Goal: Use online tool/utility: Utilize a website feature to perform a specific function

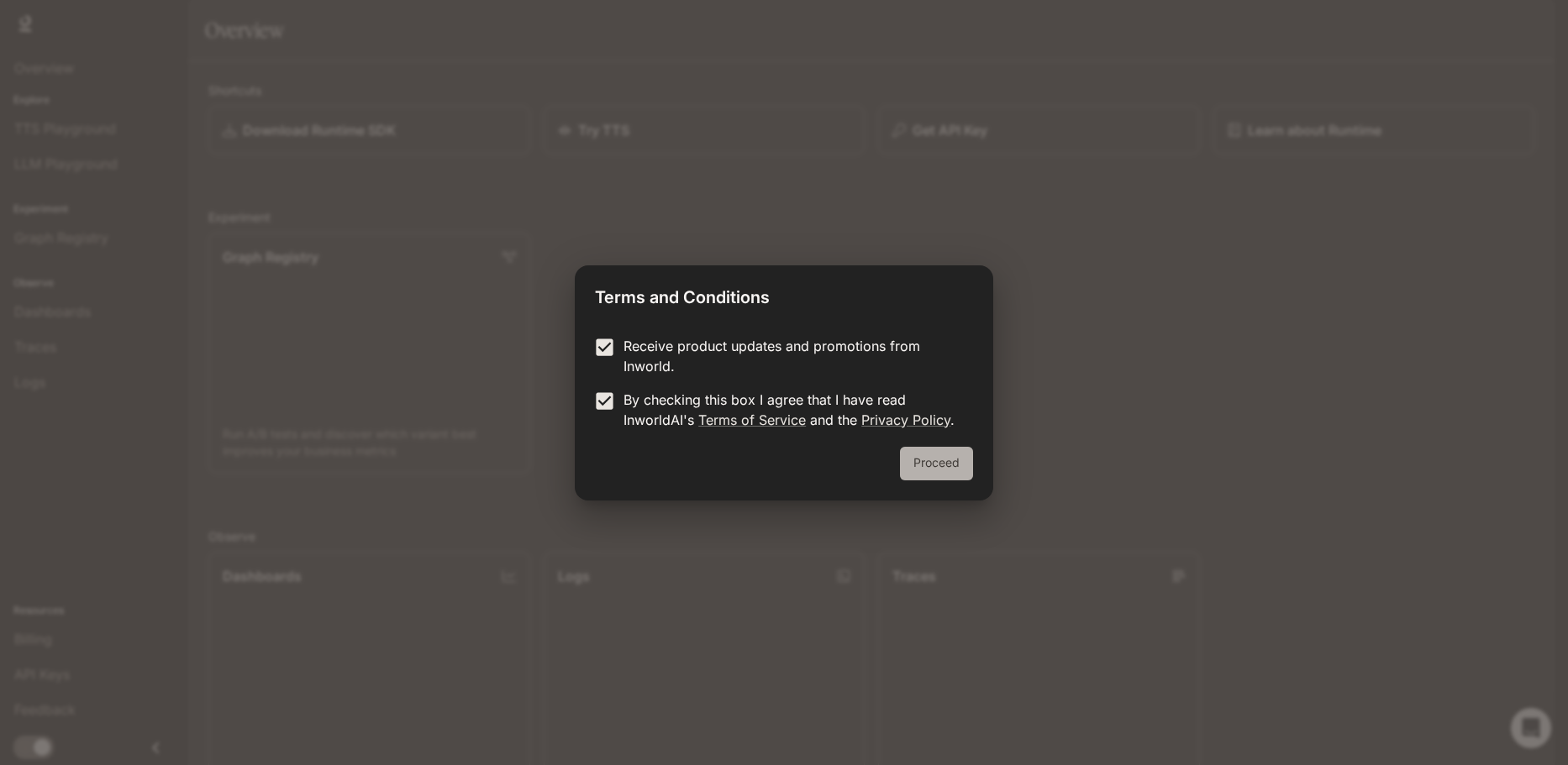
click at [928, 470] on button "Proceed" at bounding box center [936, 464] width 73 height 34
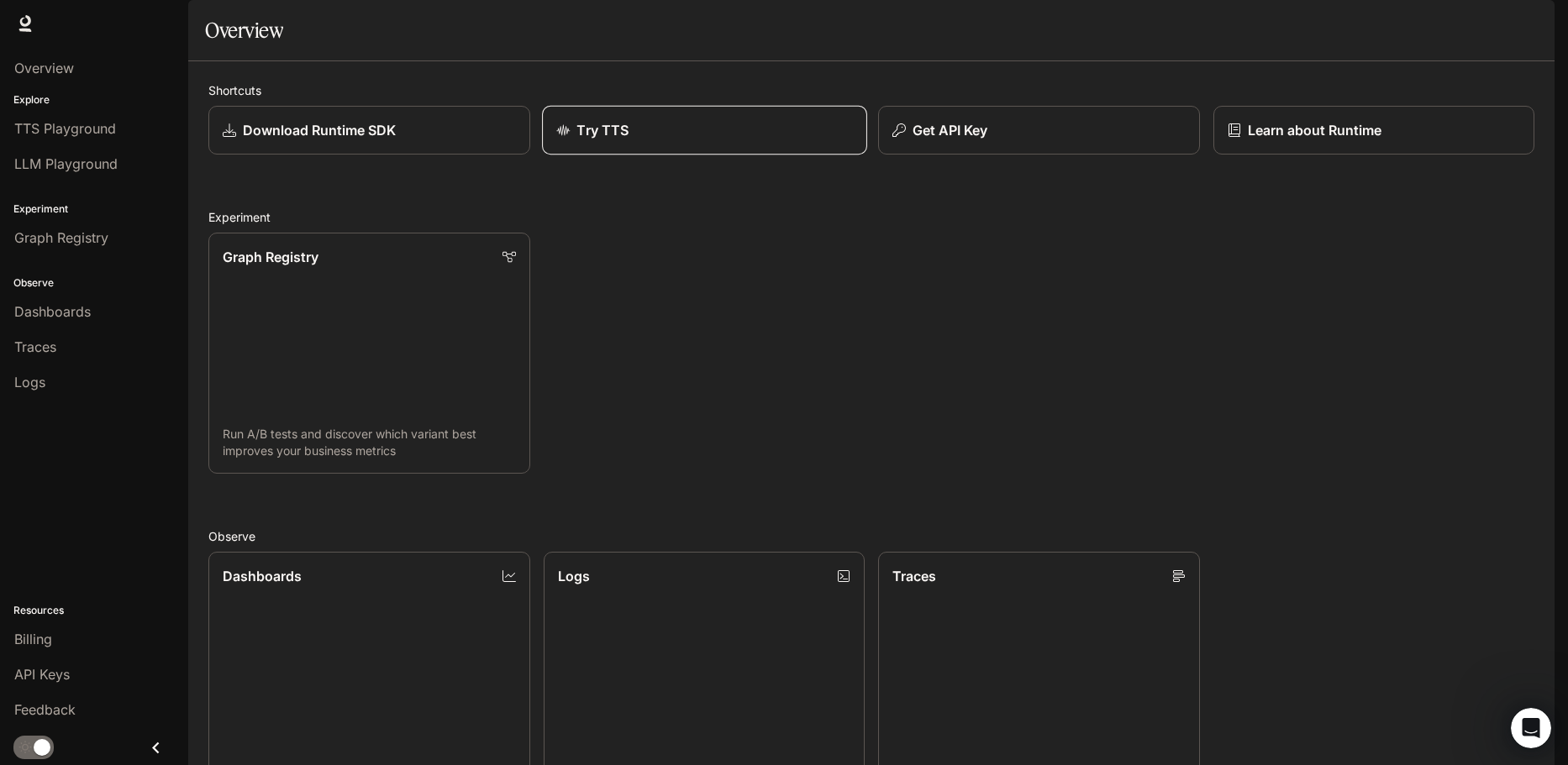
click at [566, 155] on link "Try TTS" at bounding box center [704, 130] width 324 height 49
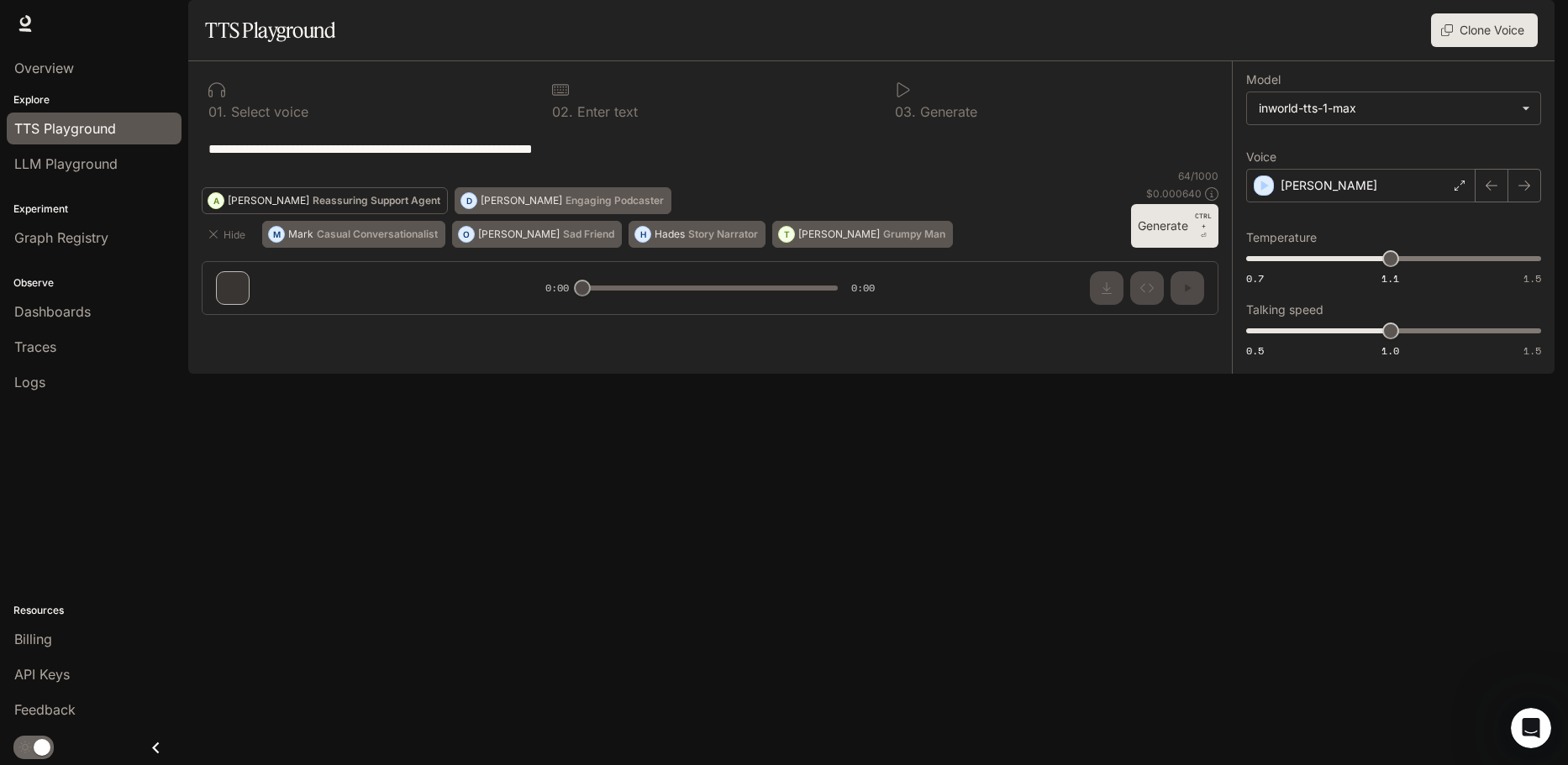
click at [223, 214] on div "A" at bounding box center [215, 201] width 15 height 27
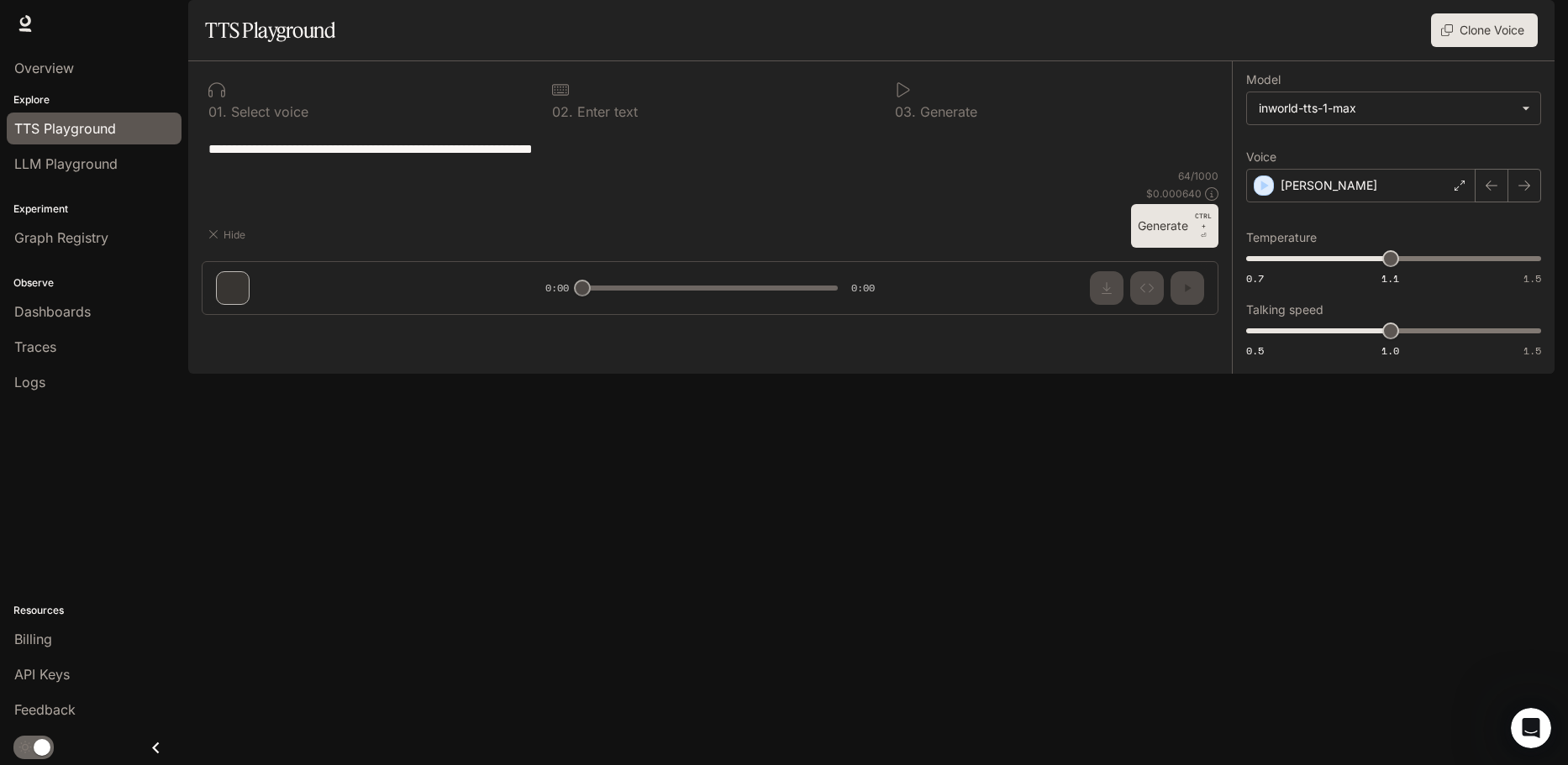
type textarea "**********"
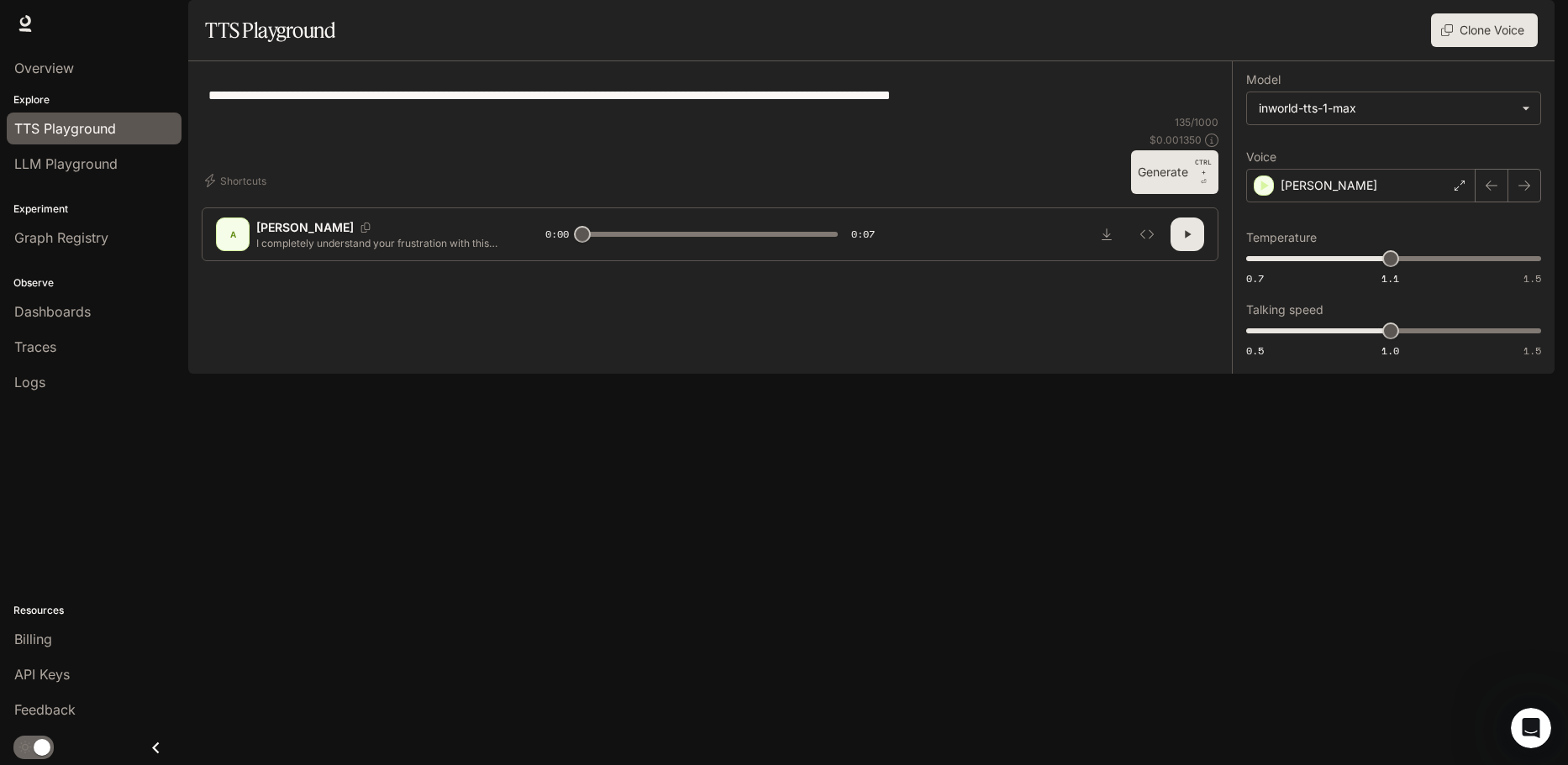
type input "*"
click at [36, 126] on span "TTS Playground" at bounding box center [64, 128] width 102 height 20
click at [35, 166] on span "LLM Playground" at bounding box center [65, 163] width 103 height 20
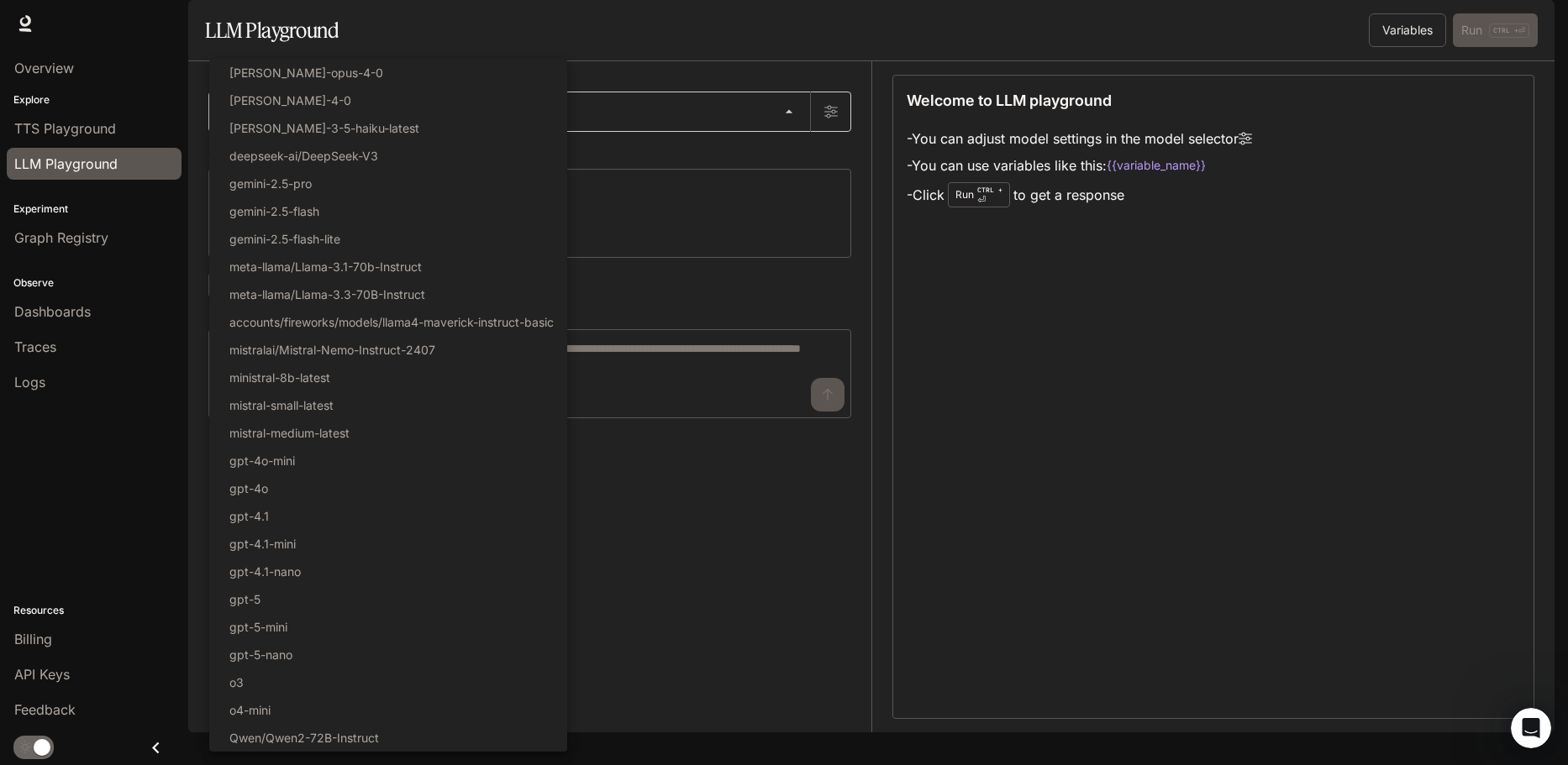
click at [700, 158] on body "Skip to main content Runtime Runtime Documentation Documentation Portal Overvie…" at bounding box center [784, 382] width 1568 height 765
click at [275, 85] on li "[PERSON_NAME]-opus-4-0" at bounding box center [388, 73] width 358 height 28
type input "**********"
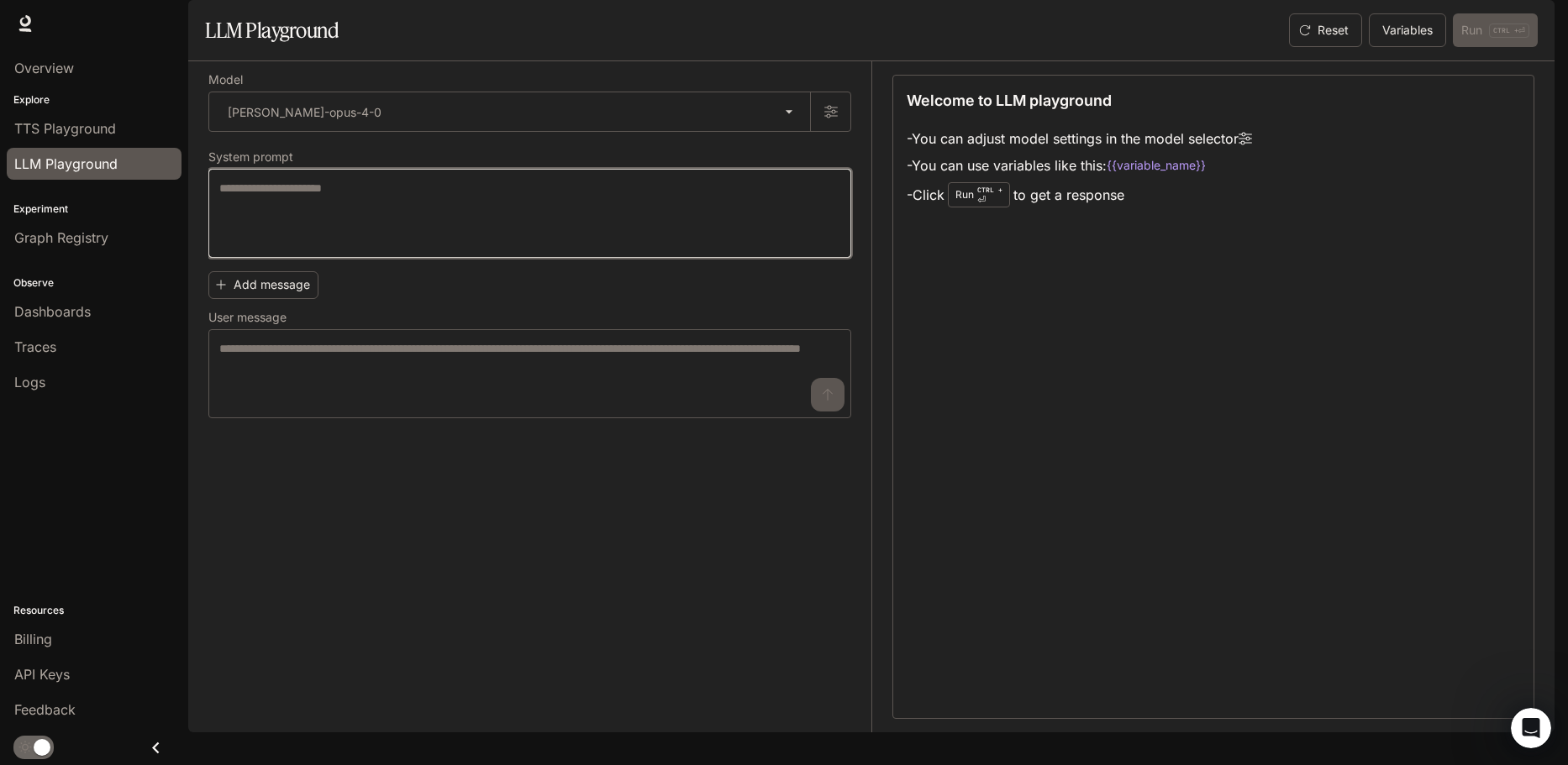
click at [289, 233] on textarea at bounding box center [529, 213] width 621 height 67
click at [255, 299] on button "Add message" at bounding box center [263, 285] width 110 height 28
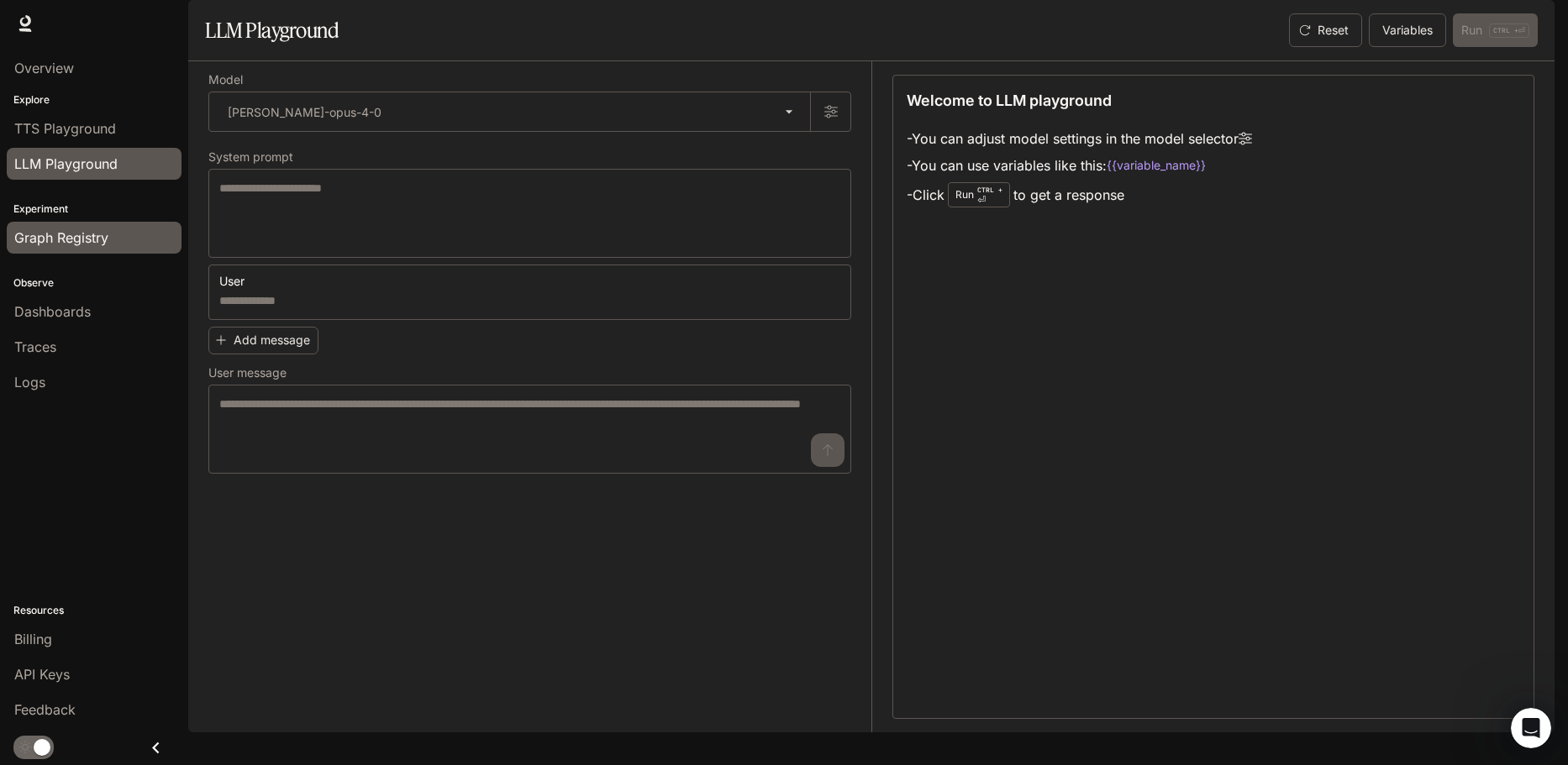
click at [36, 245] on span "Graph Registry" at bounding box center [61, 237] width 94 height 20
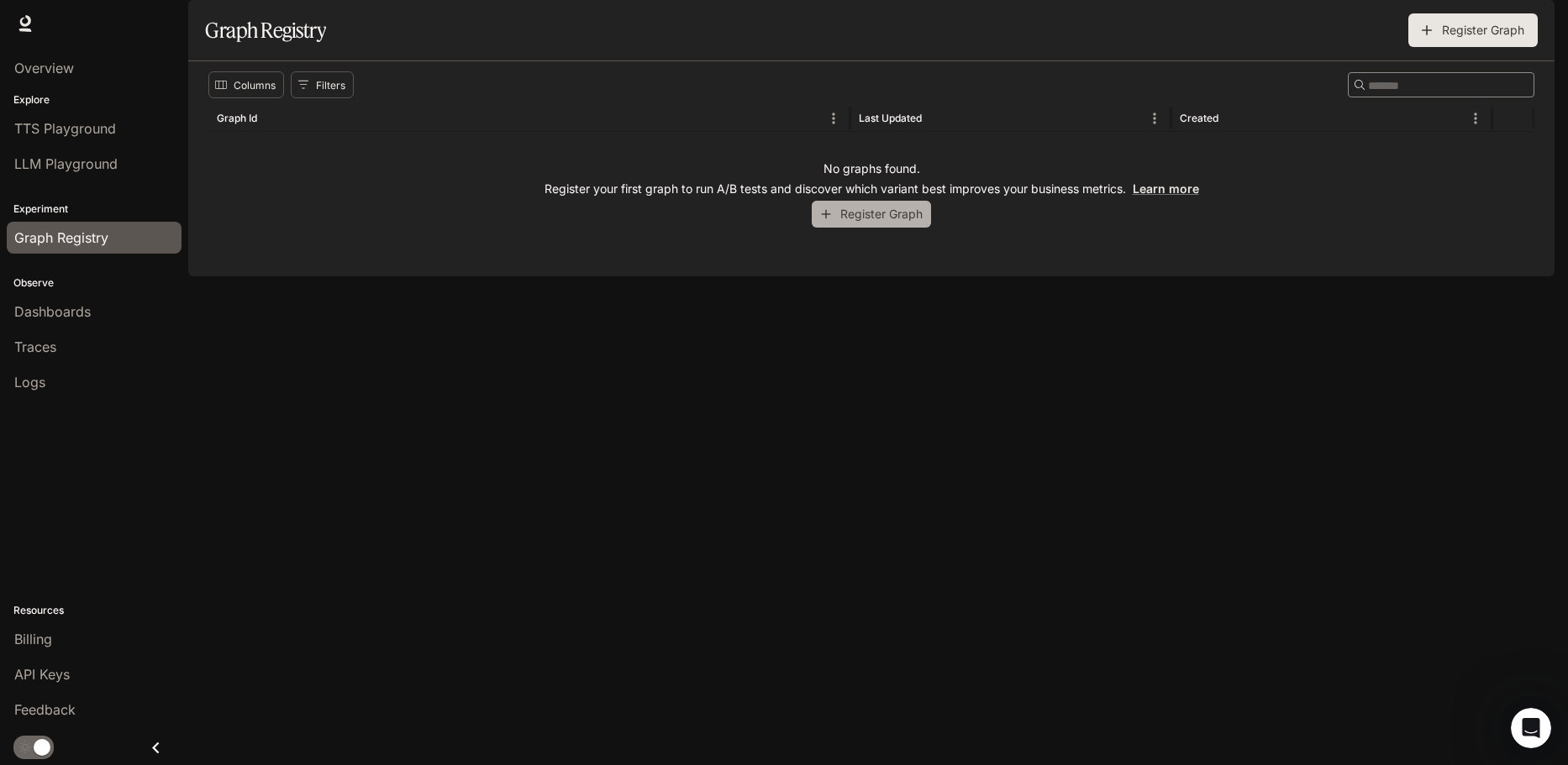
click at [877, 228] on button "Register Graph" at bounding box center [870, 214] width 119 height 28
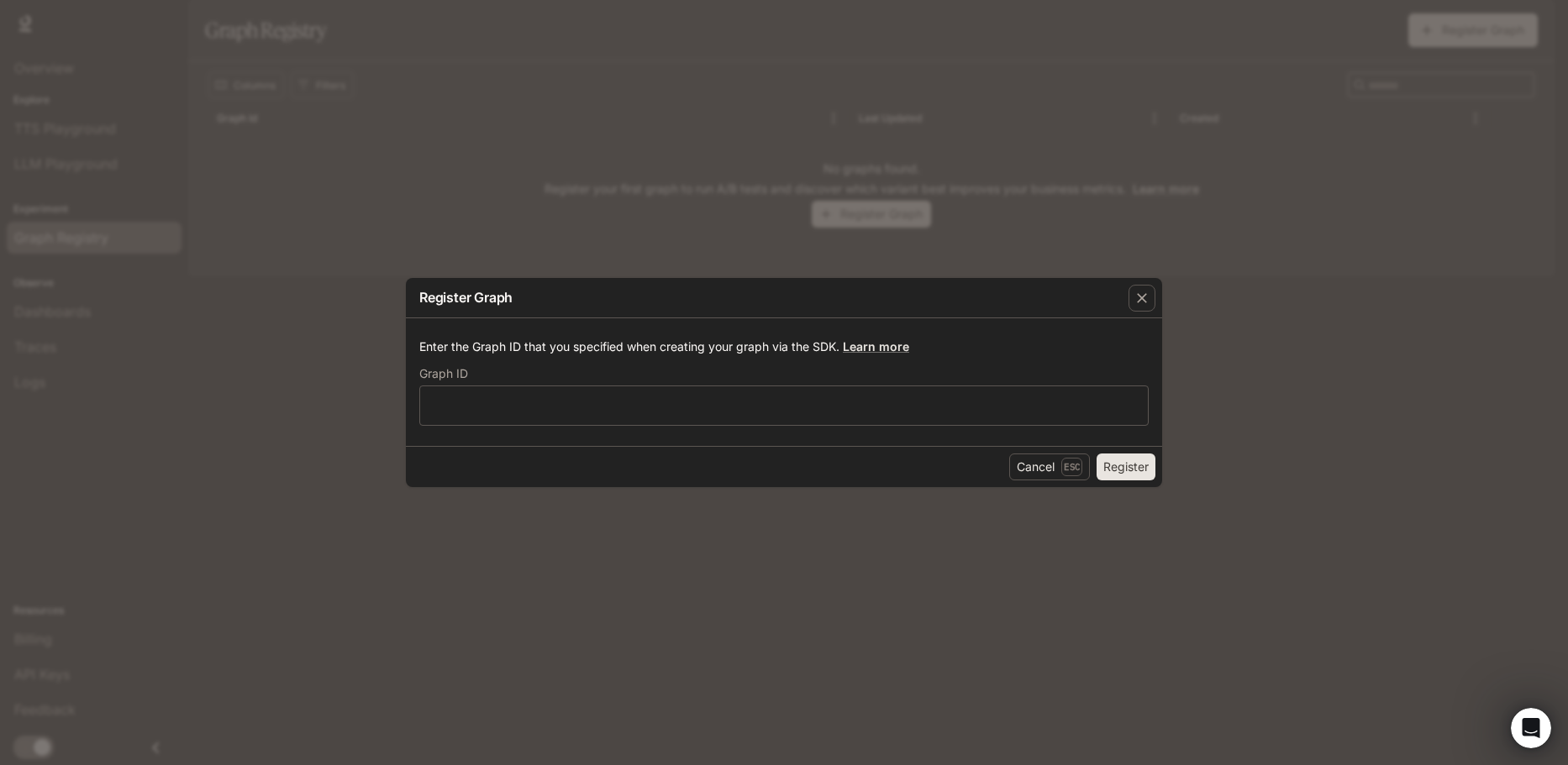
click at [689, 429] on div "Enter the Graph ID that you specified when creating your graph via the SDK. Lea…" at bounding box center [784, 382] width 757 height 128
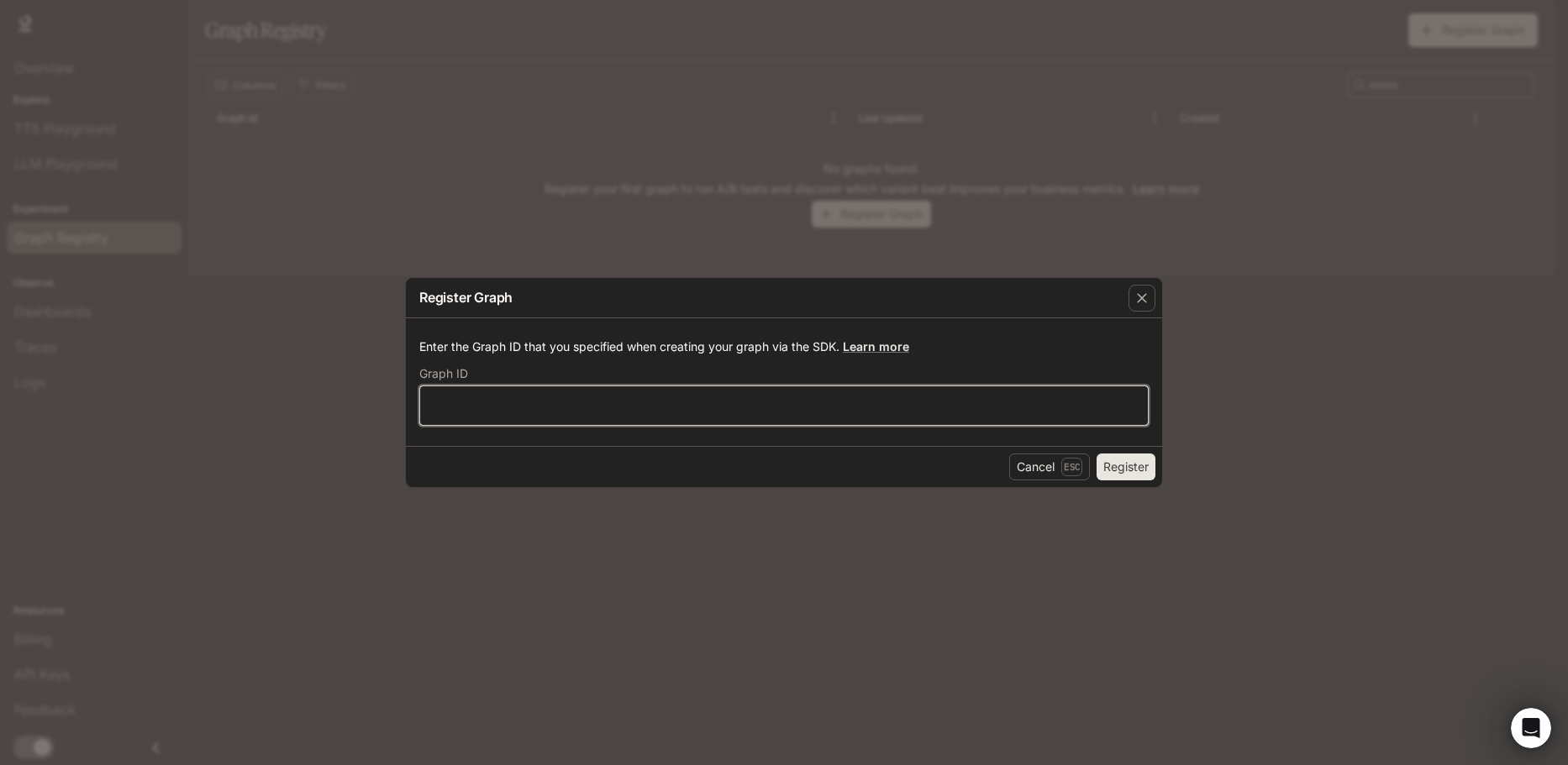
click at [661, 407] on input "text" at bounding box center [784, 406] width 728 height 16
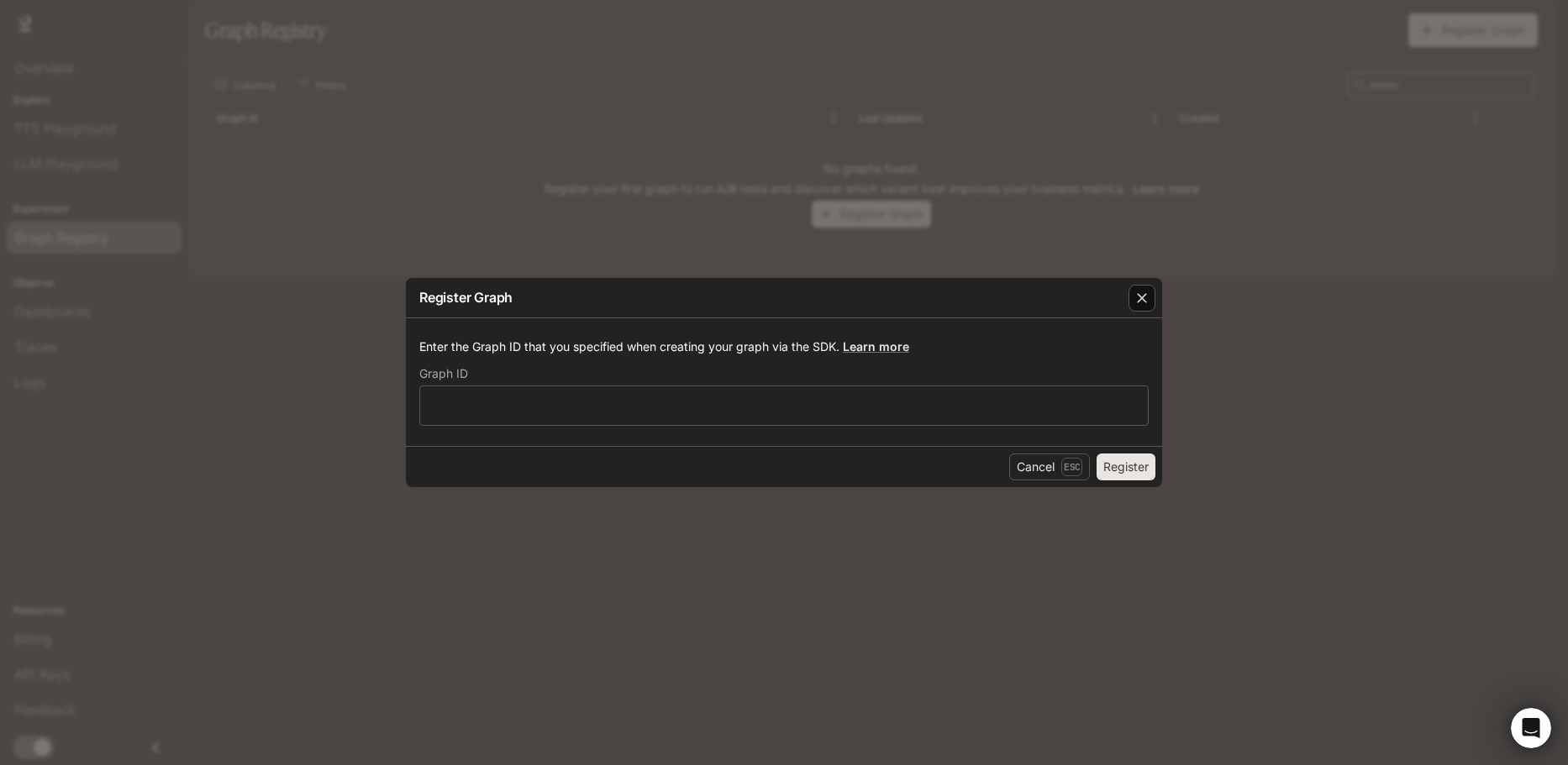
click at [1152, 294] on div "button" at bounding box center [1141, 298] width 27 height 27
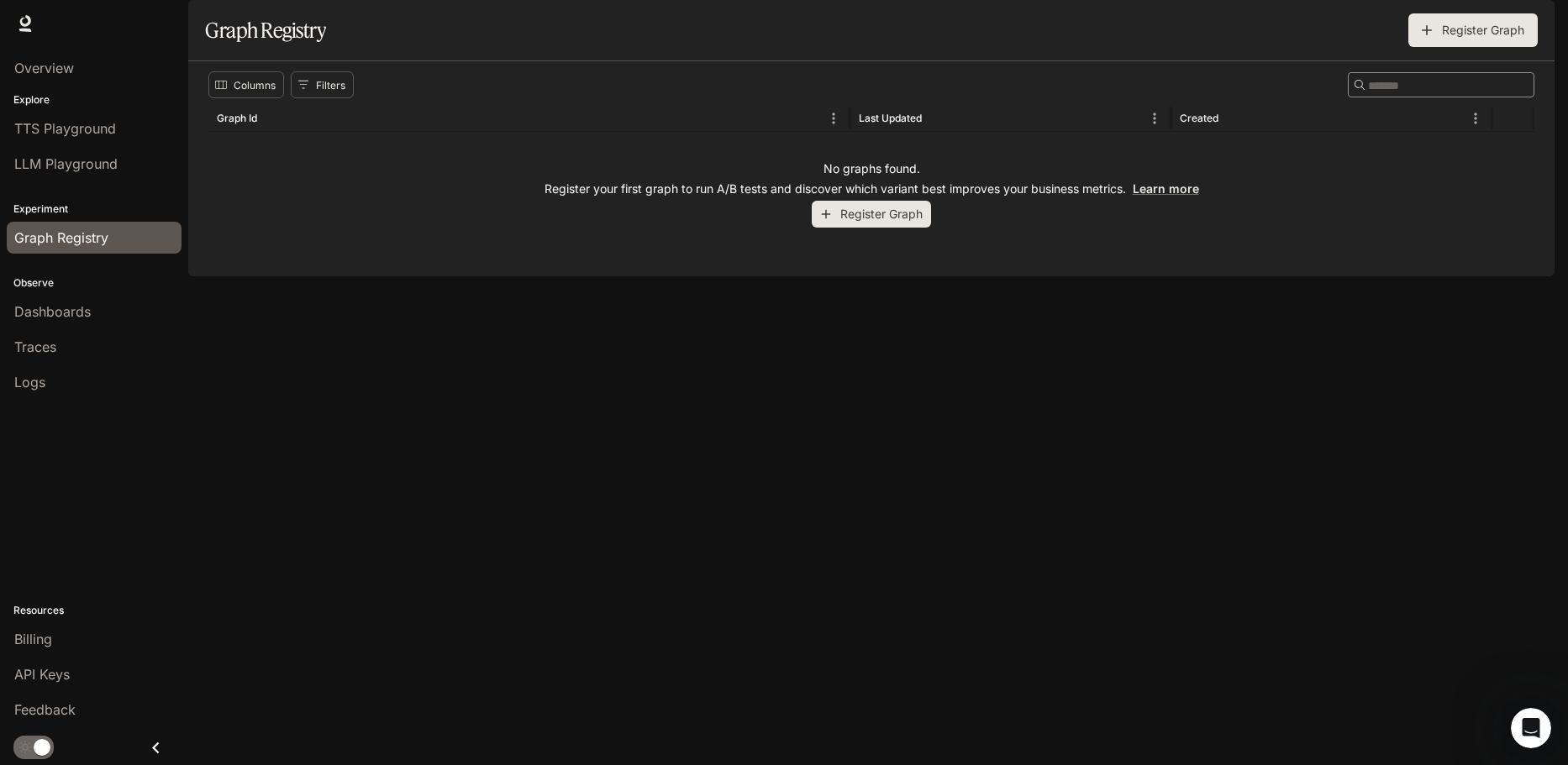
click at [347, 276] on div "Columns Filters ​ Graph Id Last Updated Created No graphs found. Register your …" at bounding box center [871, 169] width 1366 height 215
click at [94, 676] on div "API Keys" at bounding box center [94, 674] width 160 height 20
